Goal: Task Accomplishment & Management: Use online tool/utility

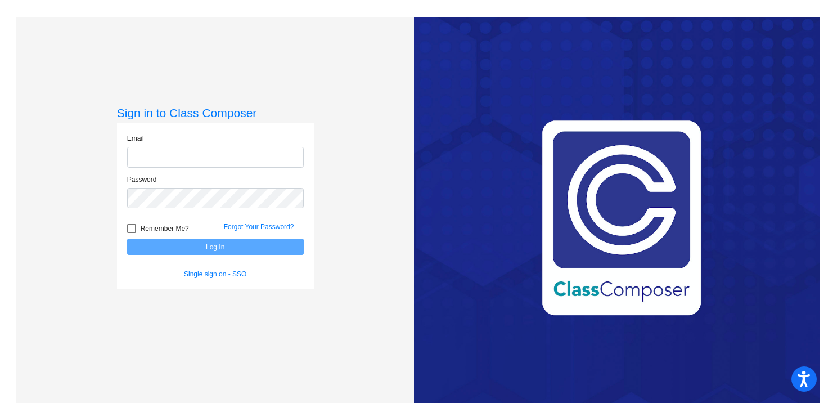
type input "[EMAIL_ADDRESS][DOMAIN_NAME]"
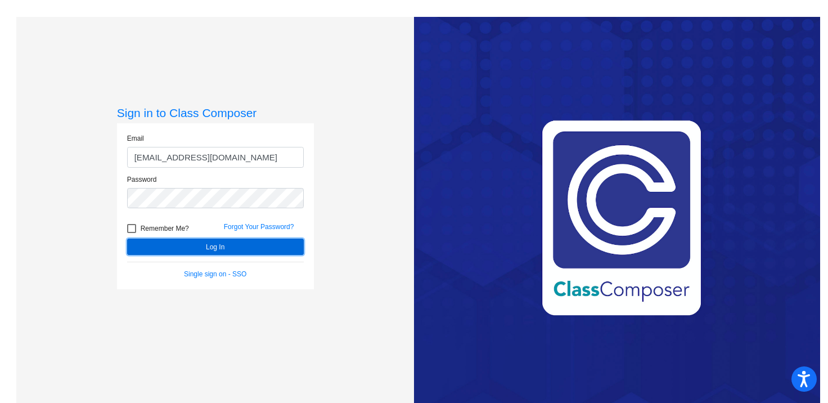
click at [215, 247] on button "Log In" at bounding box center [215, 247] width 177 height 16
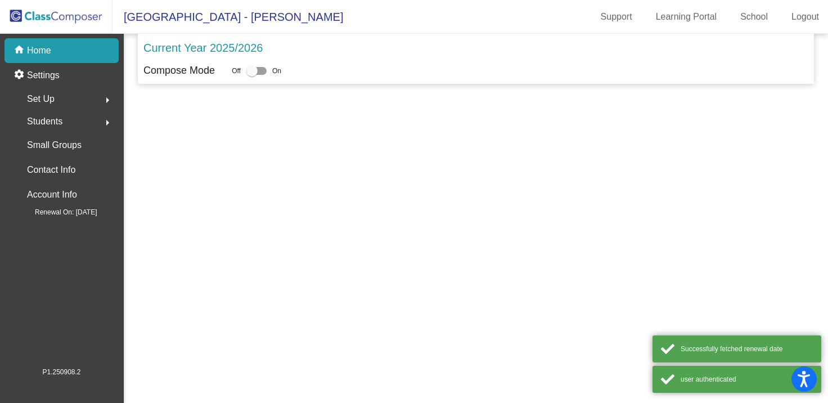
click at [215, 247] on mat-sidenav-content "Current Year 2025/2026 Compose Mode Off On" at bounding box center [476, 218] width 705 height 369
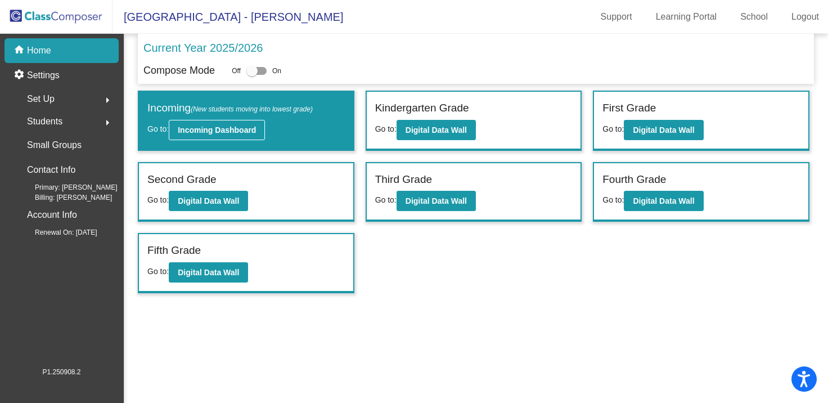
click at [245, 132] on b "Incoming Dashboard" at bounding box center [217, 129] width 78 height 9
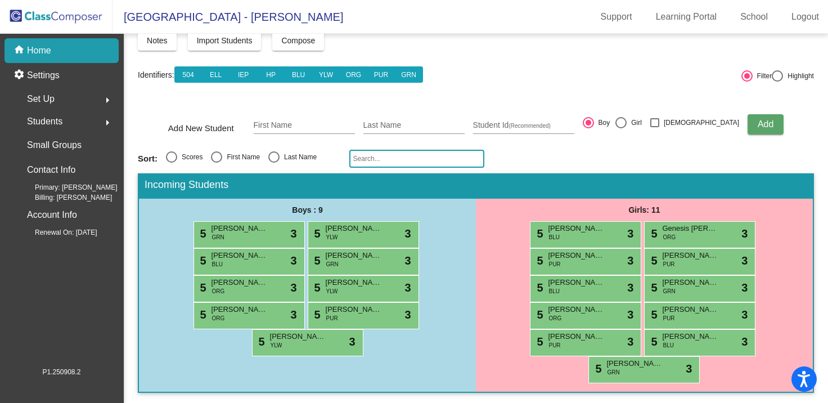
scroll to position [64, 0]
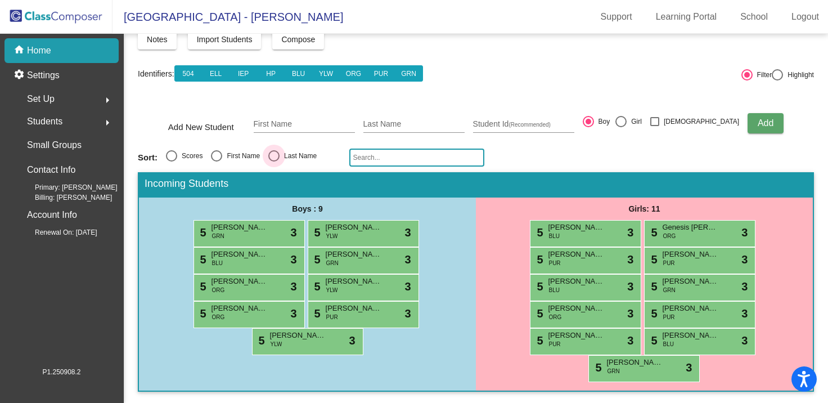
click at [275, 152] on div "Select an option" at bounding box center [273, 155] width 11 height 11
click at [274, 162] on input "Last Name" at bounding box center [273, 162] width 1 height 1
radio input "true"
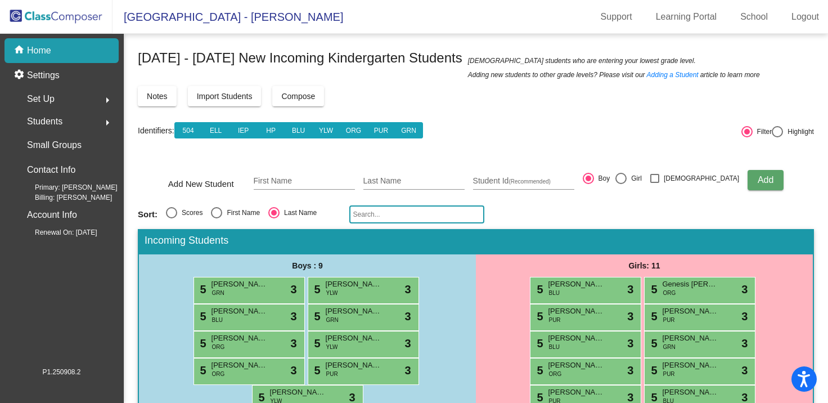
scroll to position [0, 0]
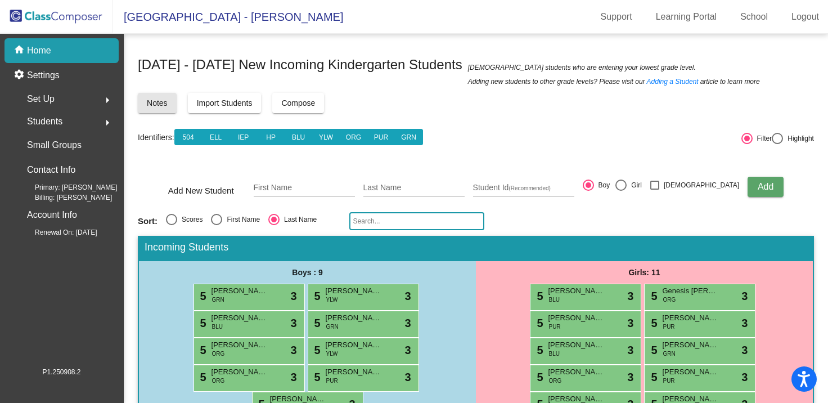
click at [159, 102] on span "Notes" at bounding box center [157, 102] width 21 height 9
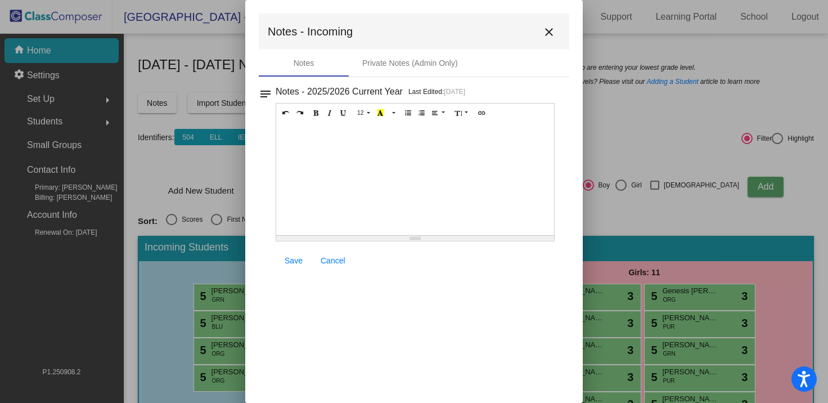
click at [550, 29] on mat-icon "close" at bounding box center [549, 32] width 14 height 14
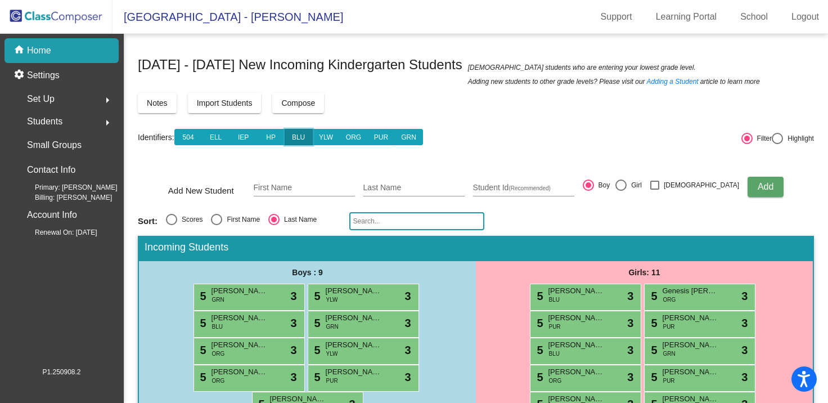
click at [305, 137] on button "BLU" at bounding box center [299, 137] width 28 height 16
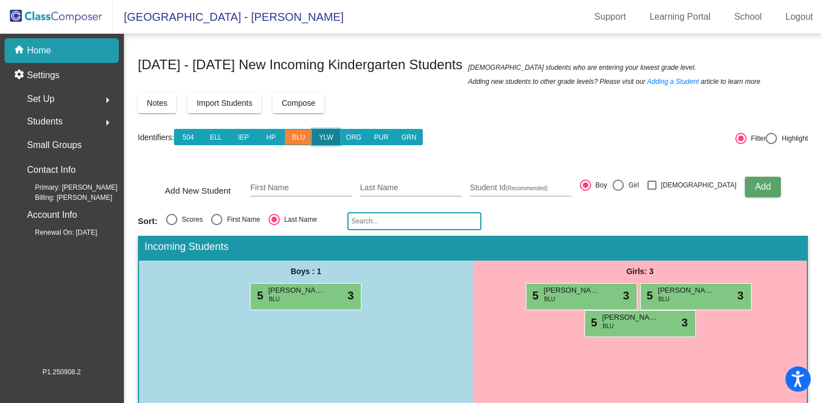
click at [338, 138] on button "YLW" at bounding box center [326, 137] width 28 height 16
